Goal: Task Accomplishment & Management: Complete application form

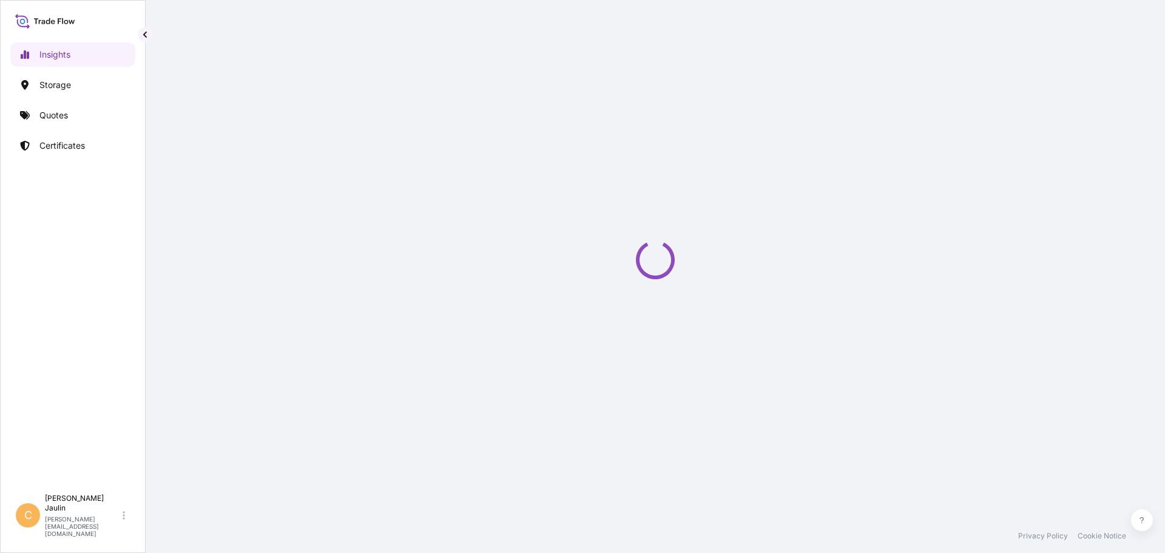
select select "2025"
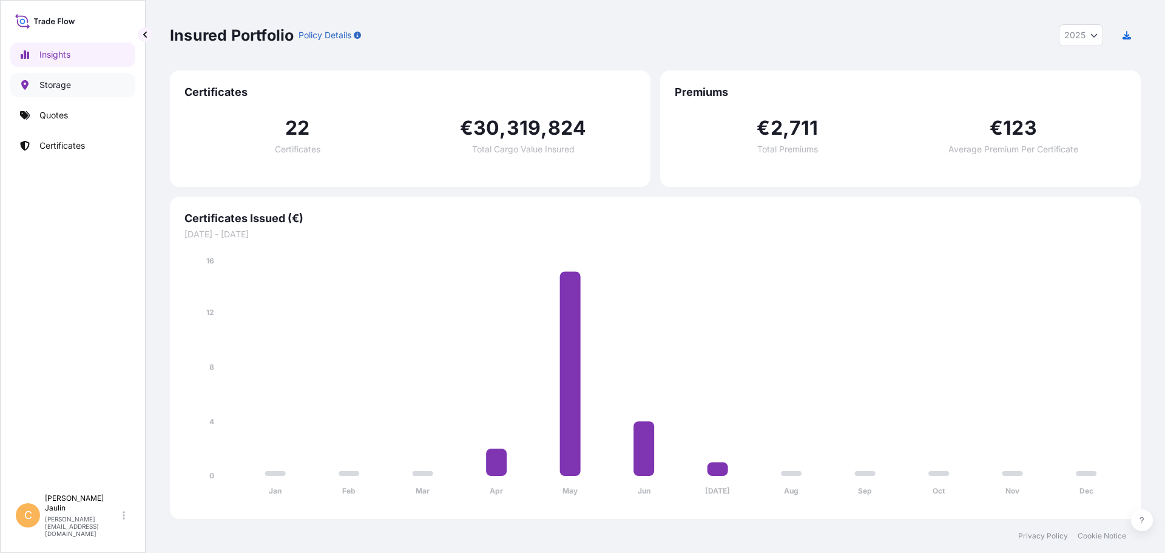
click at [64, 86] on p "Storage" at bounding box center [55, 85] width 32 height 12
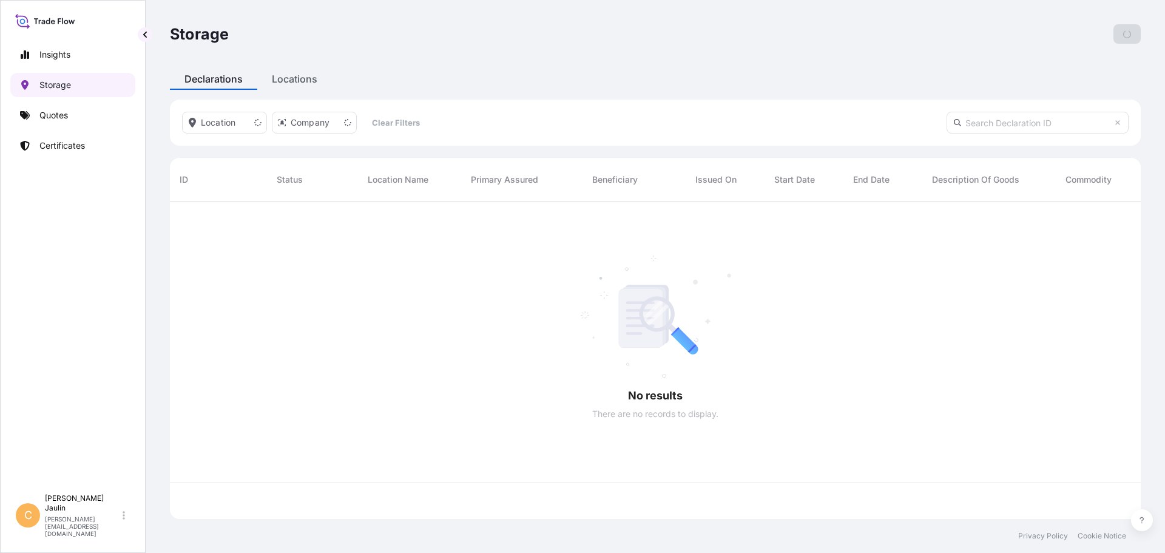
scroll to position [315, 961]
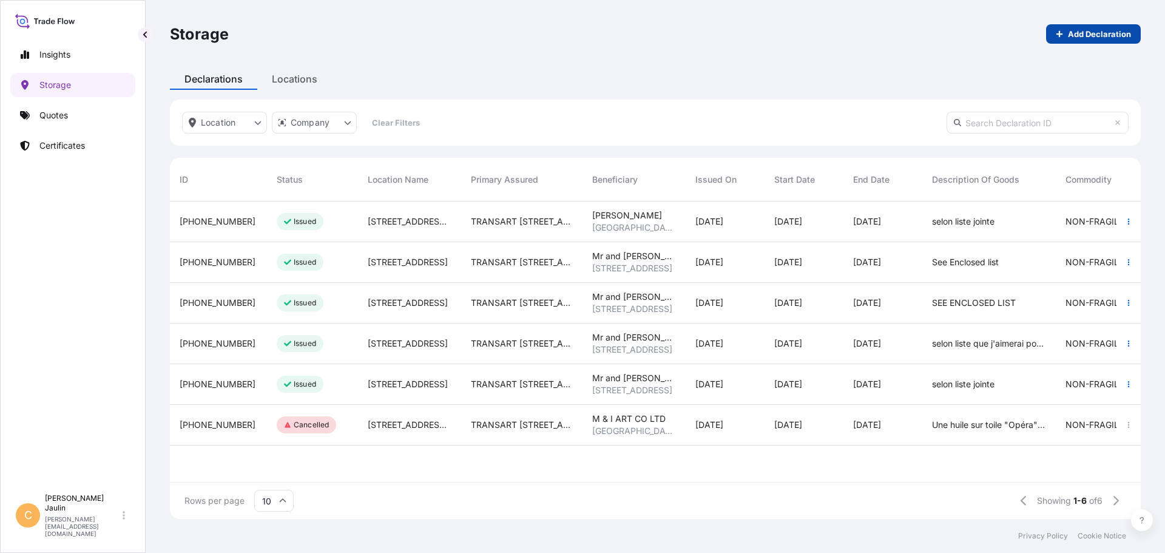
click at [1071, 38] on p "Add Declaration" at bounding box center [1099, 34] width 63 height 12
select select "31992"
select select "EUR"
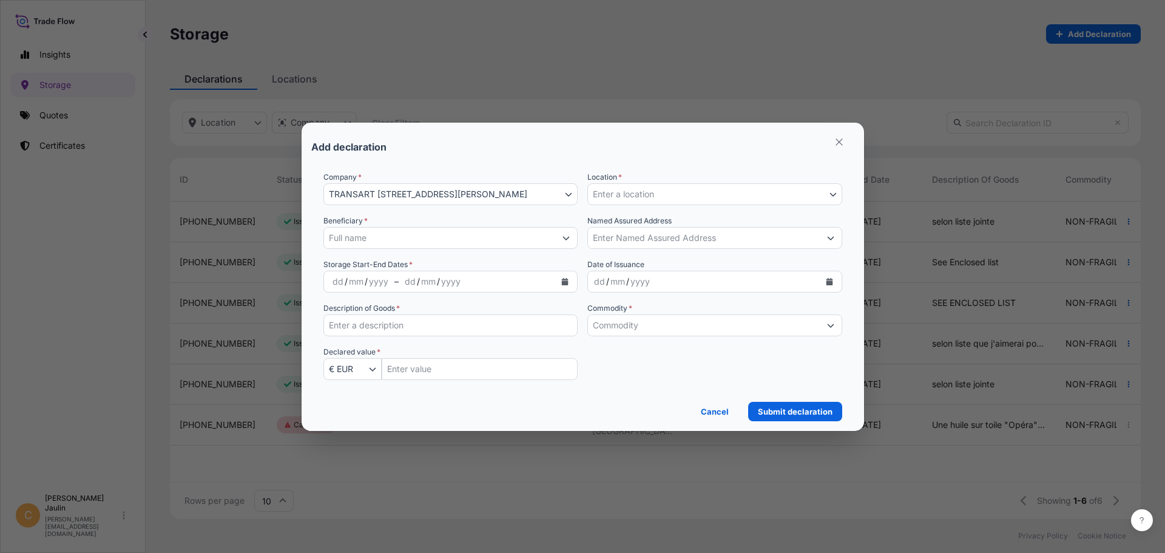
click at [356, 242] on input "Beneficiary *" at bounding box center [440, 238] width 232 height 22
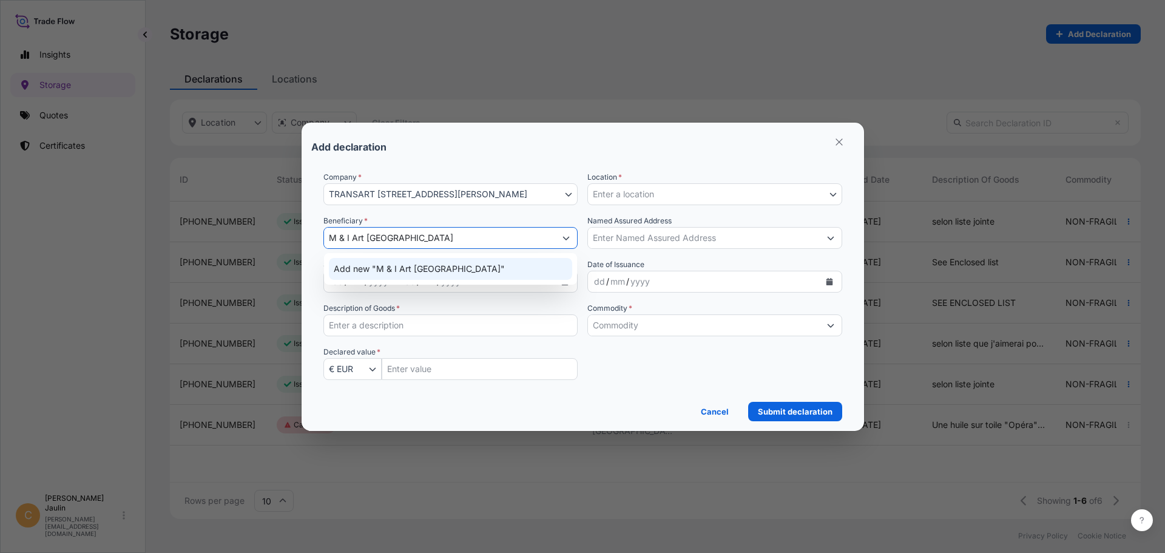
type input "M & I Art [GEOGRAPHIC_DATA]"
click at [365, 326] on input "Description of Goods *" at bounding box center [450, 325] width 255 height 22
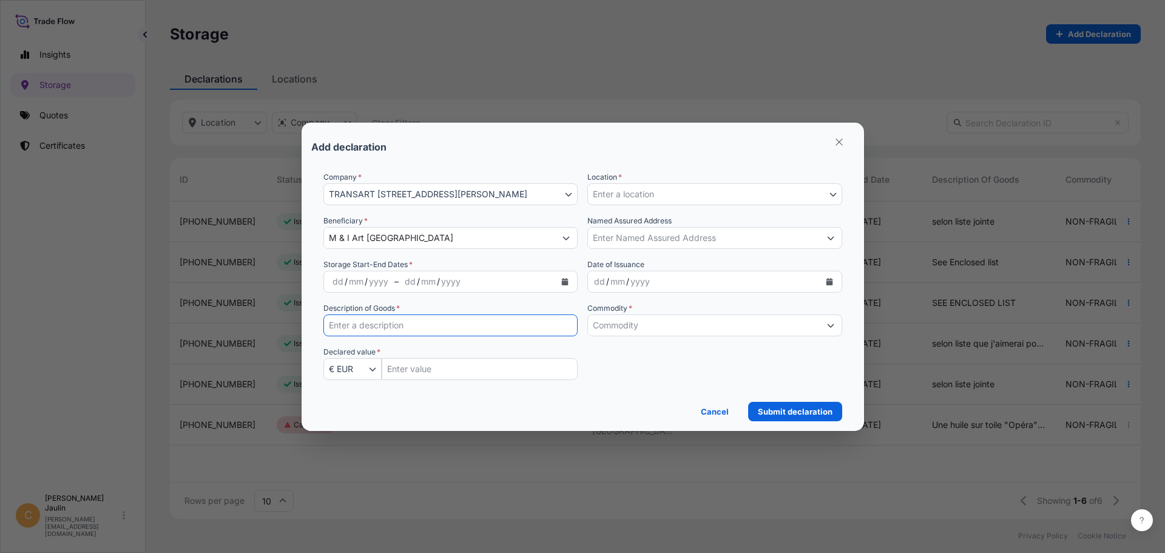
click at [361, 324] on input "Description of Goods *" at bounding box center [450, 325] width 255 height 22
paste input "Huile sur toile [PERSON_NAME] 1953"
type input "Huile sur toile [PERSON_NAME] 1953"
click at [404, 366] on input "Insured Value Amount" at bounding box center [480, 369] width 197 height 22
type input "1425000"
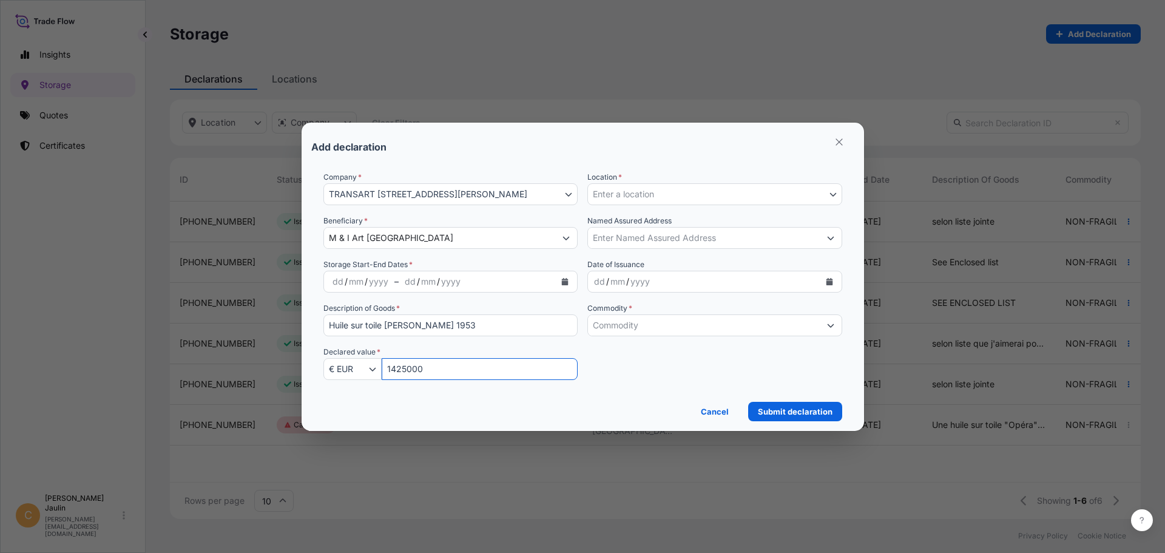
click at [616, 188] on span "Enter a location" at bounding box center [623, 194] width 61 height 12
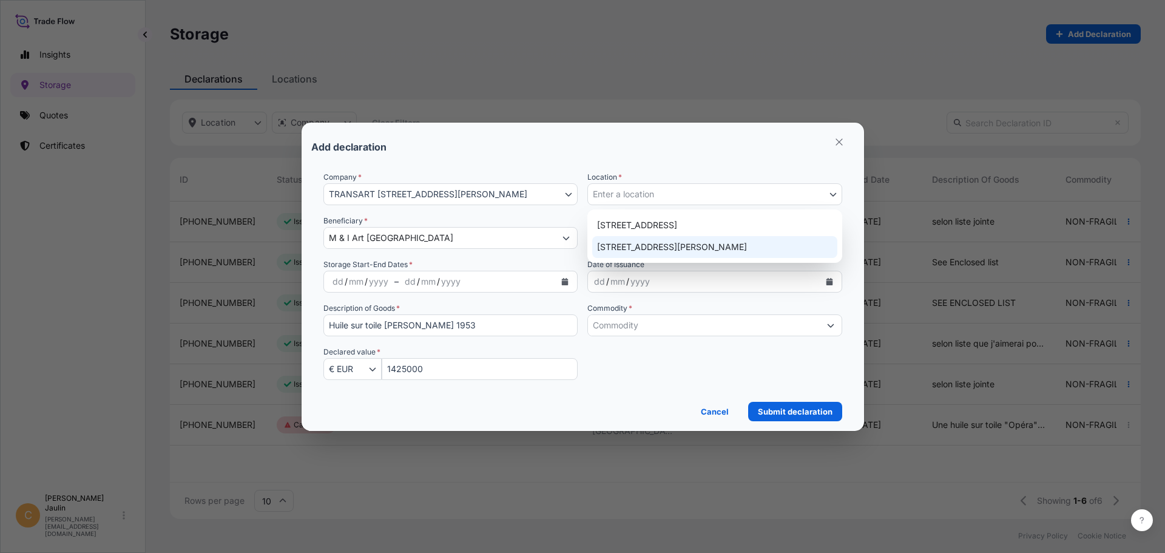
click at [628, 240] on div "[STREET_ADDRESS][PERSON_NAME]" at bounding box center [714, 247] width 245 height 22
select select "827"
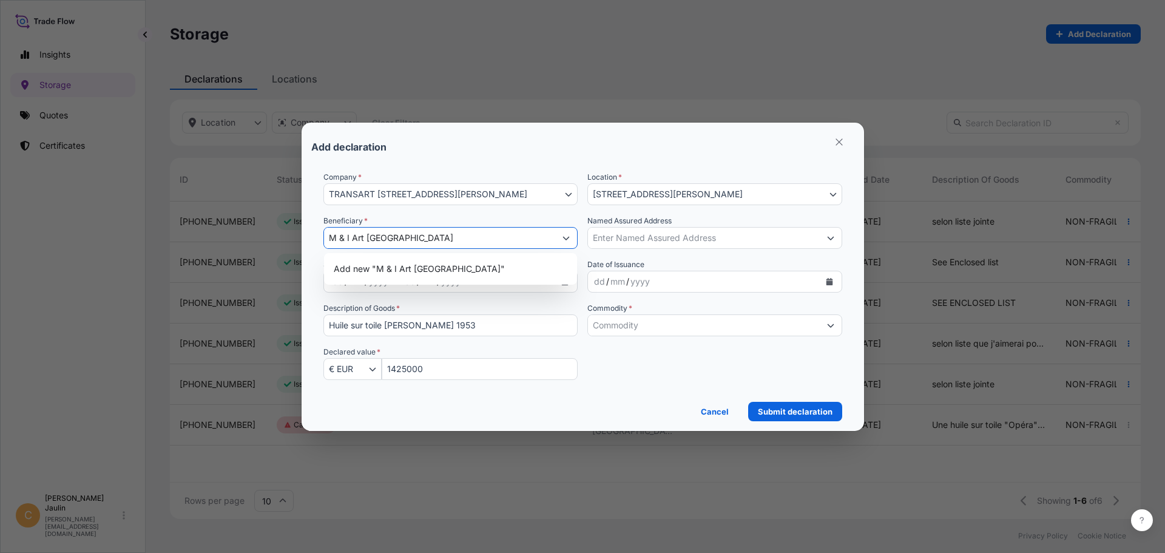
click at [340, 236] on input "M & I Art [GEOGRAPHIC_DATA]" at bounding box center [440, 238] width 232 height 22
click at [344, 238] on input "M& I Art [GEOGRAPHIC_DATA]" at bounding box center [440, 238] width 232 height 22
type input "M&I Art [GEOGRAPHIC_DATA]"
click at [633, 237] on input "Named Assured Address" at bounding box center [704, 238] width 232 height 22
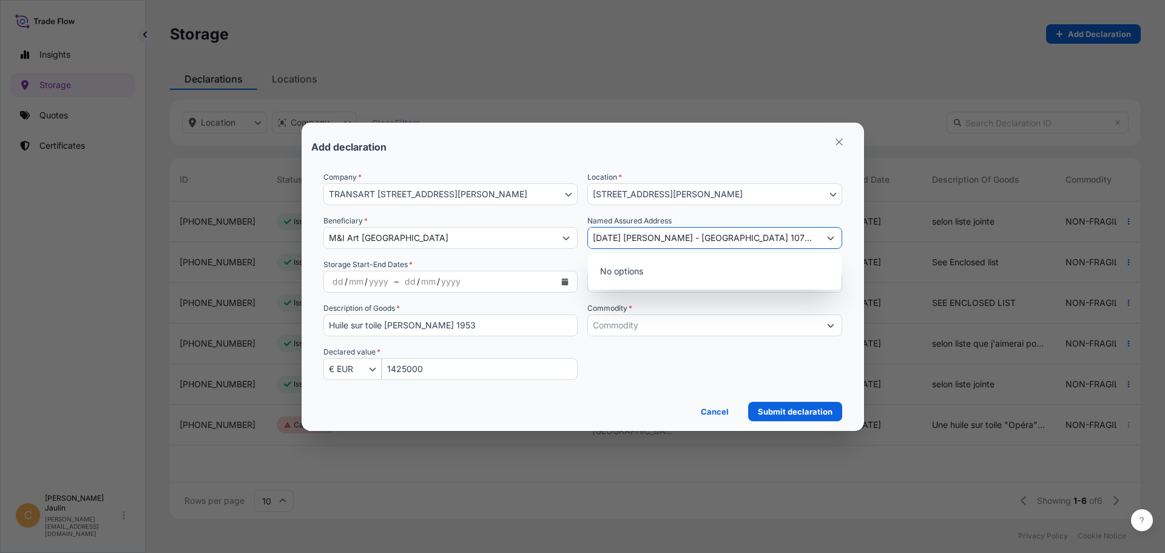
type input "[DATE] [PERSON_NAME] - [GEOGRAPHIC_DATA] 107-6004 [GEOGRAPHIC_DATA]"
click at [624, 310] on label "Commodity *" at bounding box center [609, 308] width 45 height 12
click at [624, 314] on input "Commodity *" at bounding box center [704, 325] width 232 height 22
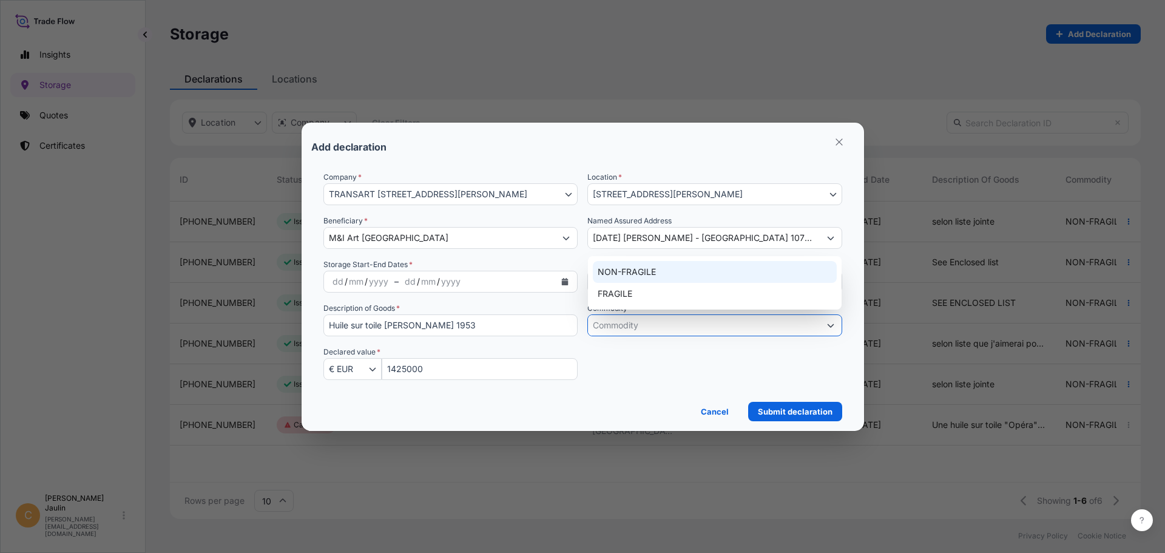
click at [630, 274] on div "NON-FRAGILE" at bounding box center [715, 272] width 244 height 22
type input "NON-FRAGILE"
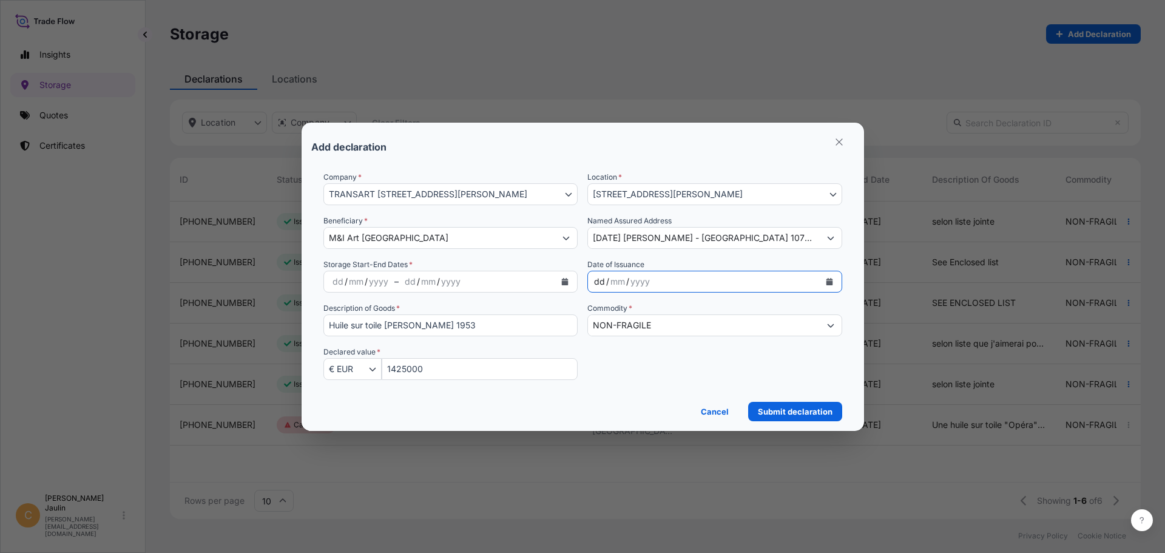
click at [599, 283] on div "dd" at bounding box center [599, 281] width 13 height 15
click at [594, 280] on div "dd" at bounding box center [599, 281] width 13 height 15
click at [623, 283] on div "mm" at bounding box center [617, 281] width 17 height 15
click at [625, 281] on div "yyyy" at bounding box center [636, 281] width 22 height 15
click at [335, 283] on div "dd" at bounding box center [337, 281] width 13 height 15
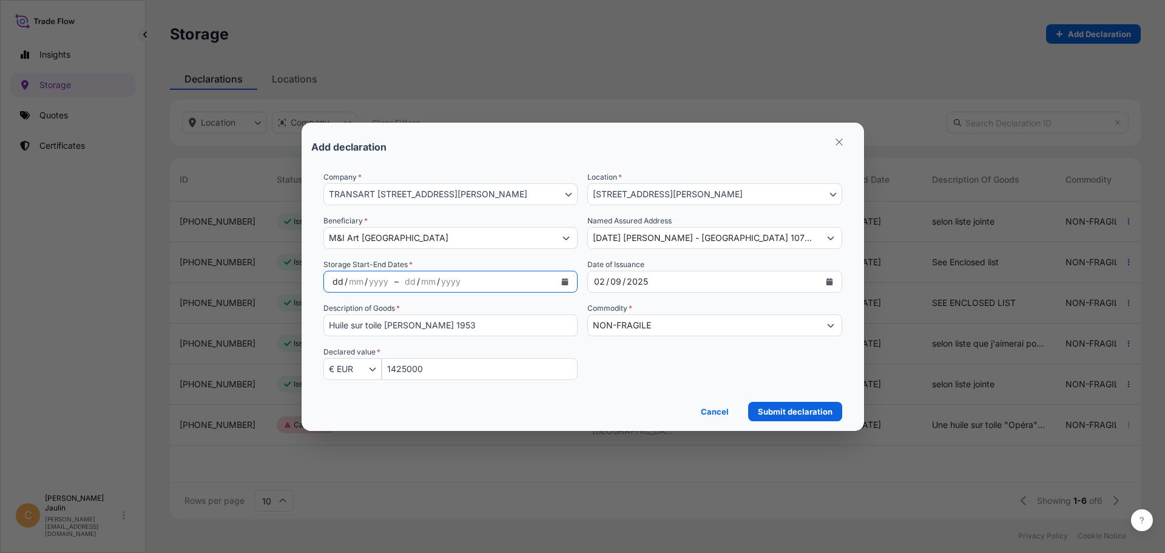
click at [332, 280] on div "dd" at bounding box center [337, 281] width 13 height 15
click at [406, 282] on div "dd" at bounding box center [405, 281] width 13 height 15
click at [401, 281] on div "dd" at bounding box center [405, 281] width 13 height 15
click at [604, 280] on div "02" at bounding box center [599, 281] width 13 height 15
drag, startPoint x: 601, startPoint y: 280, endPoint x: 565, endPoint y: 280, distance: 36.4
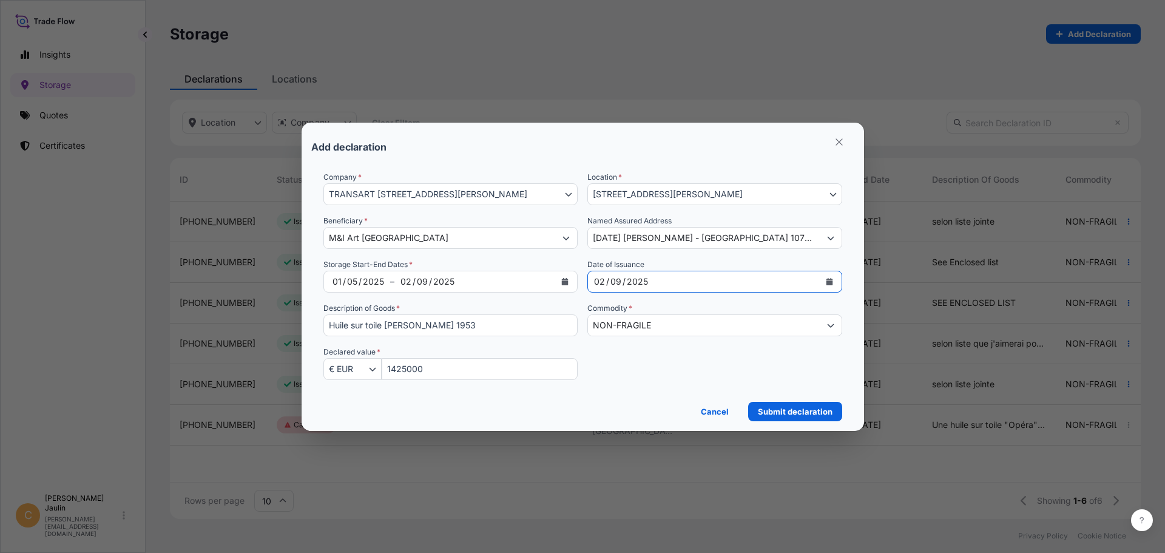
click at [565, 280] on div "Company * TRANSART [STREET_ADDRESS][PERSON_NAME] TRANSART [STREET_ADDRESS][PERS…" at bounding box center [582, 282] width 519 height 223
click at [805, 409] on p "Submit declaration" at bounding box center [795, 411] width 75 height 12
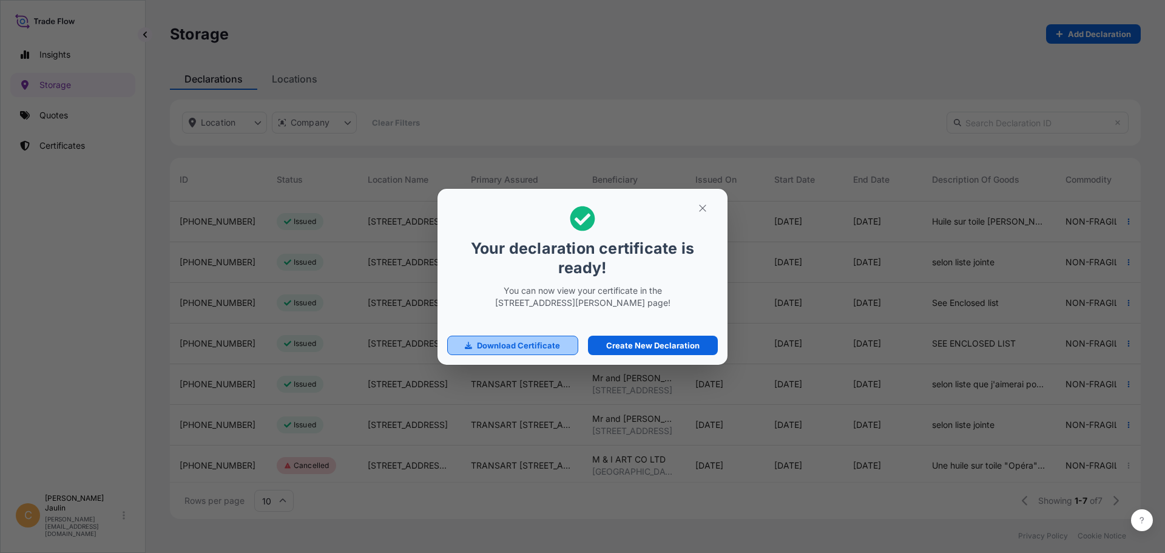
click at [532, 345] on p "Download Certificate" at bounding box center [518, 345] width 83 height 12
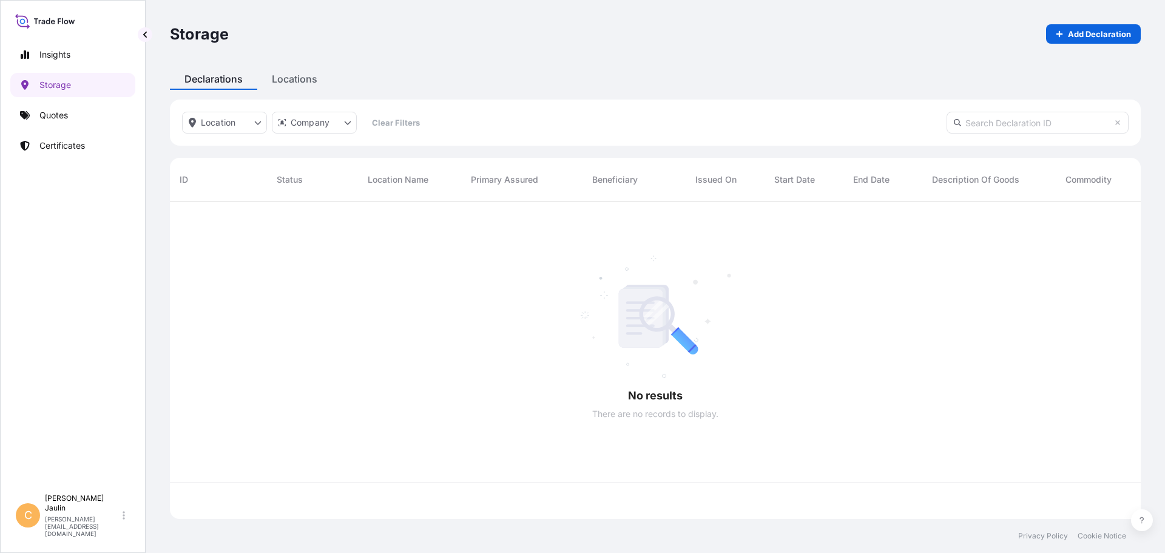
scroll to position [315, 961]
